Goal: Browse casually

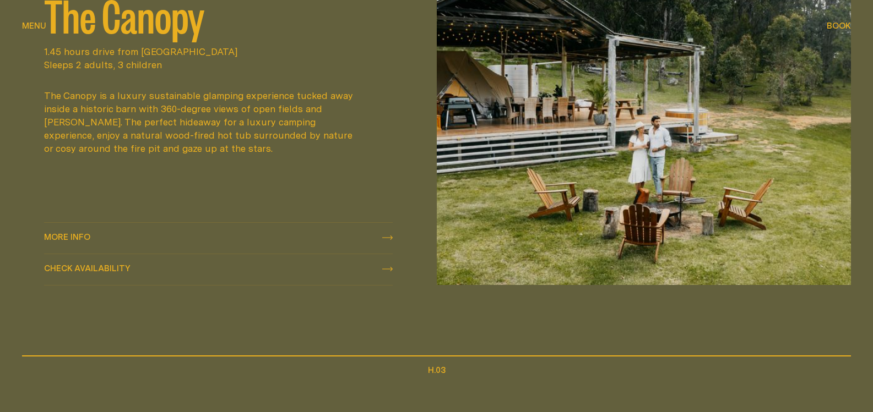
scroll to position [991, 0]
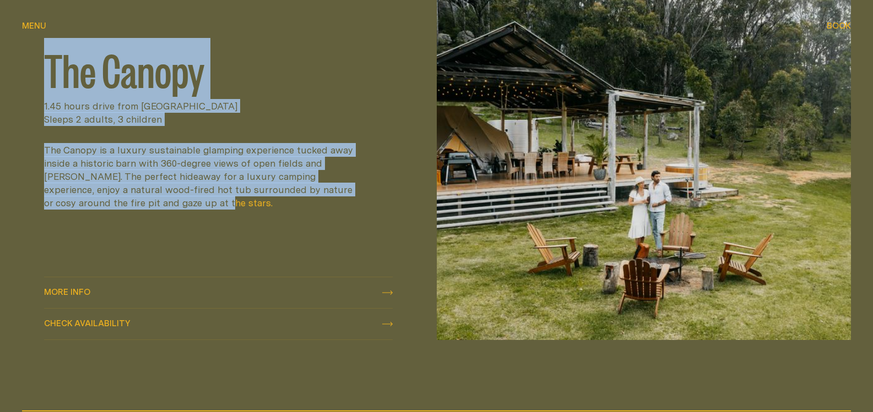
drag, startPoint x: 35, startPoint y: 75, endPoint x: 171, endPoint y: 214, distance: 193.9
click at [171, 214] on div "The Canopy 1.45 hours drive from [GEOGRAPHIC_DATA] Sleeps 2 adults, 3 children …" at bounding box center [218, 168] width 393 height 343
click at [171, 214] on div "The Canopy 1.45 hours drive from [GEOGRAPHIC_DATA] Sleeps 2 adults, 3 children …" at bounding box center [218, 128] width 349 height 262
drag, startPoint x: 171, startPoint y: 214, endPoint x: 33, endPoint y: 65, distance: 203.0
click at [33, 65] on div "The Canopy 1.45 hours drive from [GEOGRAPHIC_DATA] Sleeps 2 adults, 3 children …" at bounding box center [218, 168] width 393 height 343
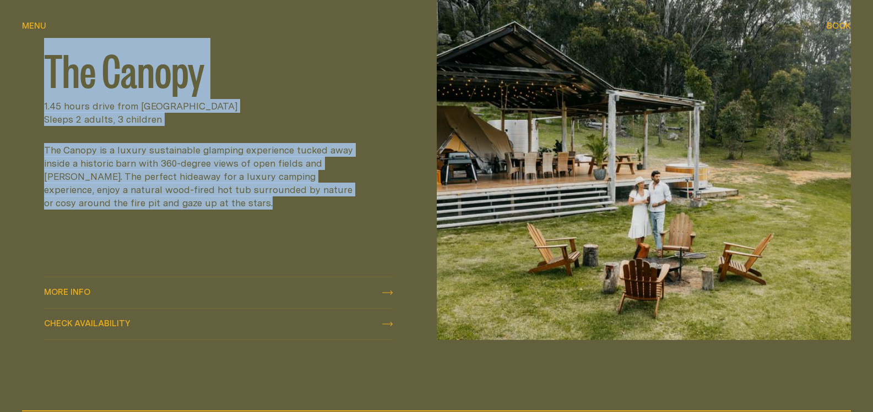
click at [34, 69] on div "The Canopy 1.45 hours drive from [GEOGRAPHIC_DATA] Sleeps 2 adults, 3 children …" at bounding box center [218, 168] width 393 height 343
drag, startPoint x: 34, startPoint y: 69, endPoint x: 143, endPoint y: 211, distance: 179.1
click at [143, 211] on div "The Canopy 1.45 hours drive from [GEOGRAPHIC_DATA] Sleeps 2 adults, 3 children …" at bounding box center [218, 168] width 393 height 343
click at [143, 211] on div "The Canopy 1.45 hours drive from [GEOGRAPHIC_DATA] Sleeps 2 adults, 3 children …" at bounding box center [218, 128] width 349 height 262
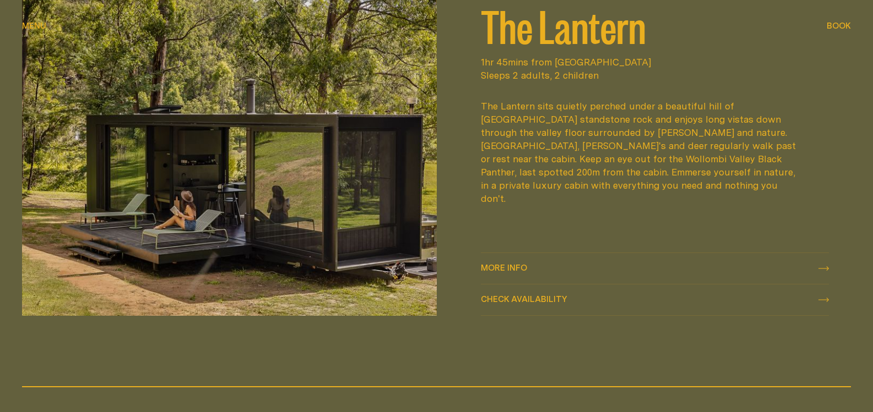
scroll to position [1542, 0]
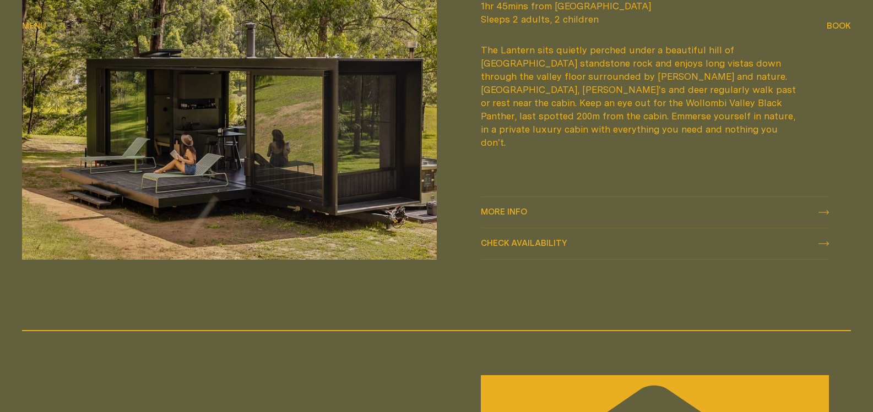
drag, startPoint x: 217, startPoint y: 354, endPoint x: 280, endPoint y: 297, distance: 84.6
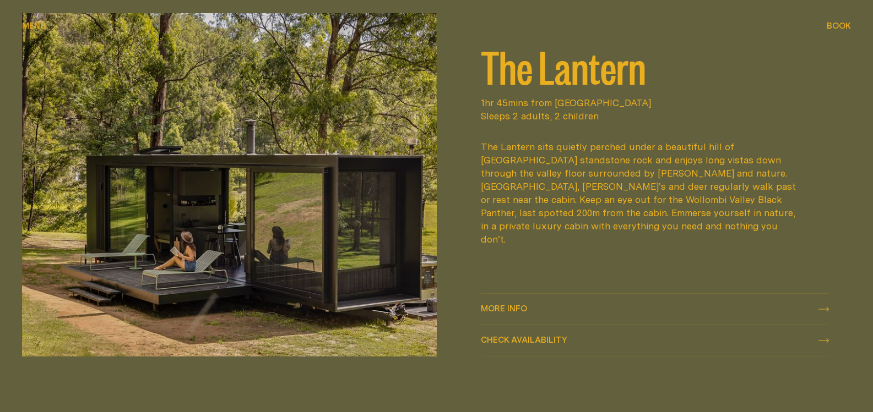
scroll to position [1432, 0]
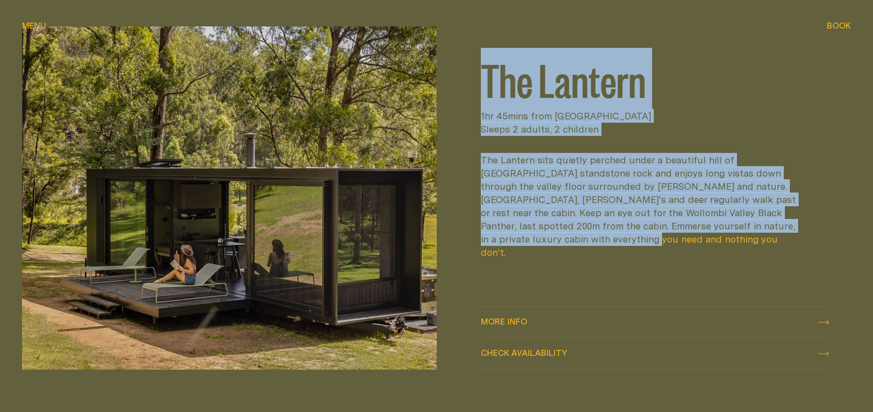
drag, startPoint x: 615, startPoint y: 241, endPoint x: 464, endPoint y: 83, distance: 218.5
click at [464, 83] on div "The Lantern 1hr 45mins from [GEOGRAPHIC_DATA] Sleeps 2 adults, 2 children The L…" at bounding box center [655, 197] width 393 height 343
click at [455, 72] on div "The Lantern 1hr 45mins from [GEOGRAPHIC_DATA] Sleeps 2 adults, 2 children The L…" at bounding box center [655, 197] width 437 height 343
drag, startPoint x: 455, startPoint y: 72, endPoint x: 683, endPoint y: 293, distance: 317.0
click at [683, 293] on div "The Lantern 1hr 45mins from [GEOGRAPHIC_DATA] Sleeps 2 adults, 2 children The L…" at bounding box center [655, 197] width 437 height 343
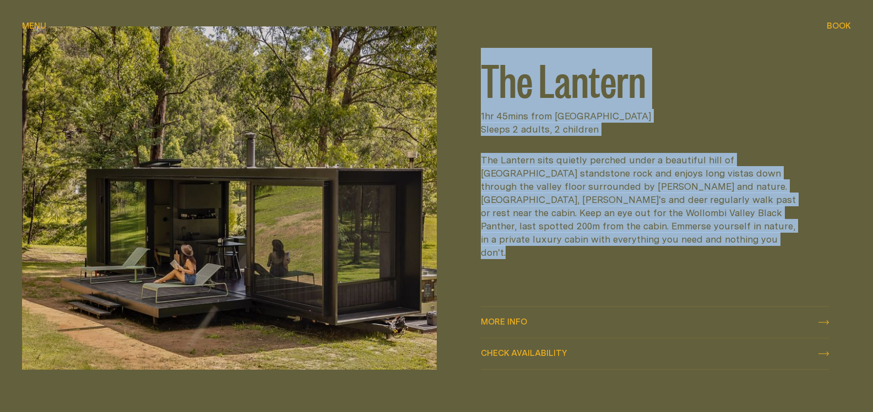
click at [654, 263] on div "The Lantern 1hr 45mins from [GEOGRAPHIC_DATA] Sleeps 2 adults, 2 children The L…" at bounding box center [655, 157] width 349 height 262
drag, startPoint x: 654, startPoint y: 263, endPoint x: 455, endPoint y: 94, distance: 261.0
click at [455, 94] on div "The Lantern 1hr 45mins from [GEOGRAPHIC_DATA] Sleeps 2 adults, 2 children The L…" at bounding box center [655, 197] width 437 height 343
click at [462, 90] on div "The Lantern 1hr 45mins from [GEOGRAPHIC_DATA] Sleeps 2 adults, 2 children The L…" at bounding box center [655, 197] width 393 height 343
drag, startPoint x: 462, startPoint y: 90, endPoint x: 703, endPoint y: 268, distance: 299.7
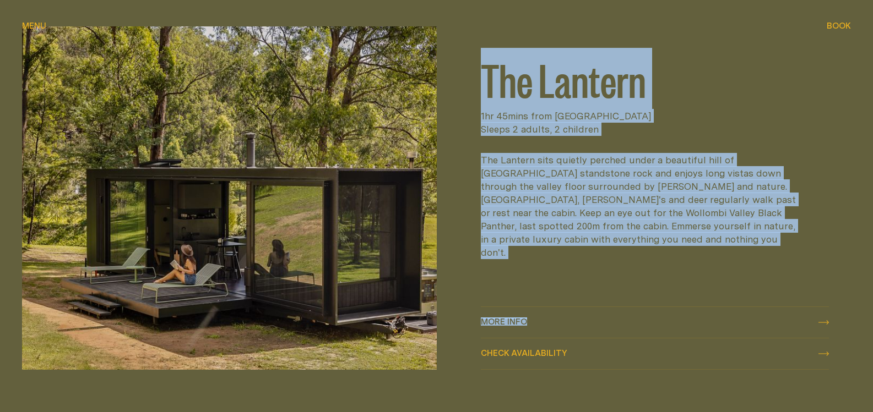
click at [731, 319] on div "The Lantern 1hr 45mins from [GEOGRAPHIC_DATA] Sleeps 2 adults, 2 children The L…" at bounding box center [655, 197] width 393 height 343
click at [703, 268] on div "The Lantern 1hr 45mins from [GEOGRAPHIC_DATA] Sleeps 2 adults, 2 children The L…" at bounding box center [655, 157] width 349 height 262
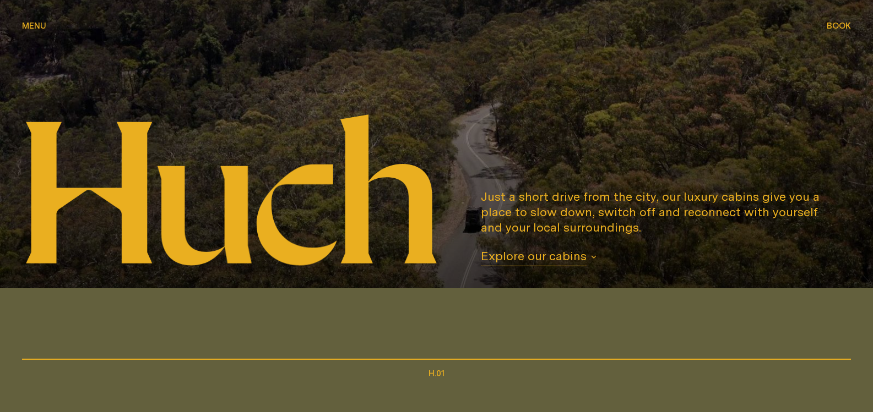
scroll to position [0, 0]
